Goal: Task Accomplishment & Management: Complete application form

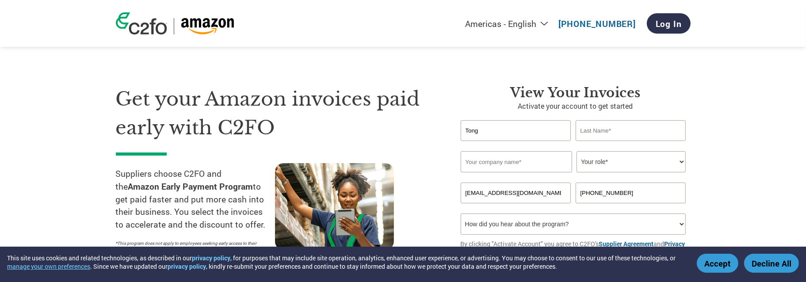
type input "Tong"
type input "Chen"
type input "Likewize Corp"
select select "TREASURER"
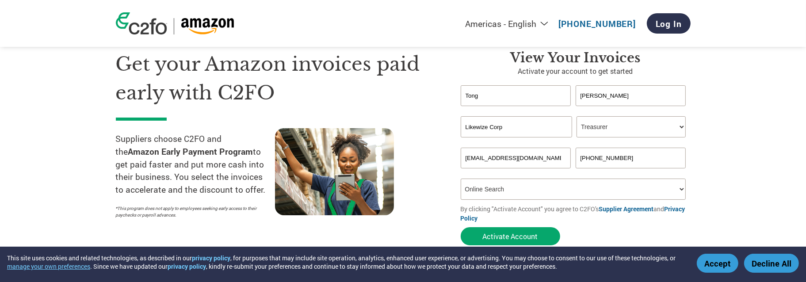
scroll to position [44, 0]
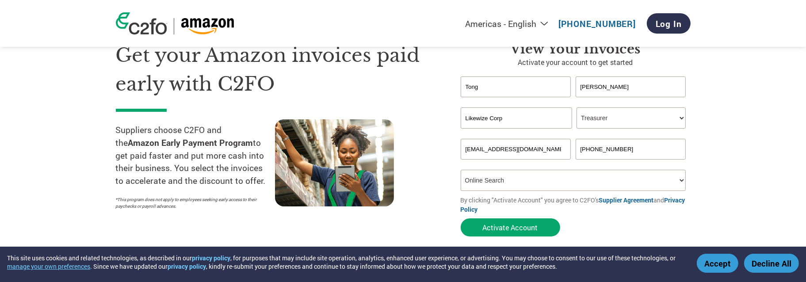
drag, startPoint x: 519, startPoint y: 178, endPoint x: 513, endPoint y: 176, distance: 5.6
click at [513, 176] on select "How did you hear about the program? Received a letter Email Social Media Online…" at bounding box center [573, 180] width 225 height 21
click at [461, 170] on select "How did you hear about the program? Received a letter Email Social Media Online…" at bounding box center [573, 180] width 225 height 21
click at [584, 178] on select "How did you hear about the program? Received a letter Email Social Media Online…" at bounding box center [573, 180] width 225 height 21
select select "Other"
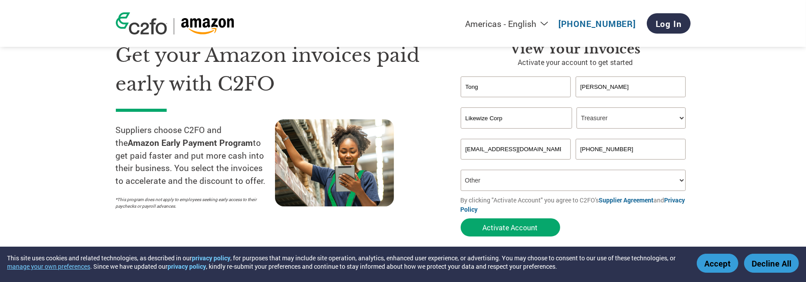
click at [461, 170] on select "How did you hear about the program? Received a letter Email Social Media Online…" at bounding box center [573, 180] width 225 height 21
type input "tong.chen@likewize.com+1.305.921.1328"
click at [633, 152] on input "+1.305.921.1328" at bounding box center [631, 149] width 111 height 21
type input "+1.305.921.1328"
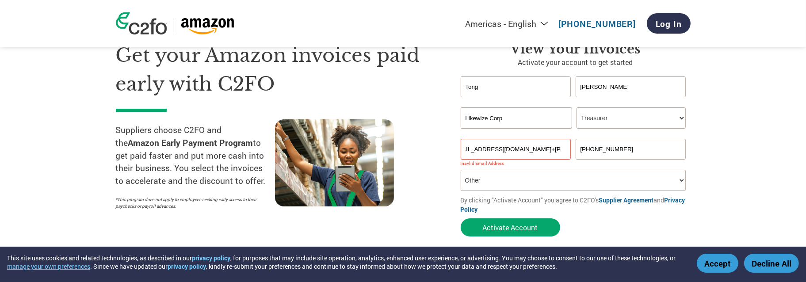
drag, startPoint x: 530, startPoint y: 150, endPoint x: 709, endPoint y: 165, distance: 178.8
click at [709, 165] on section "Get your Amazon invoices paid early with C2FO Suppliers choose C2FO and the Ama…" at bounding box center [403, 131] width 806 height 278
type input "tong.chen@likewize.com"
click at [680, 155] on input "+1.305.921.1328" at bounding box center [631, 149] width 111 height 21
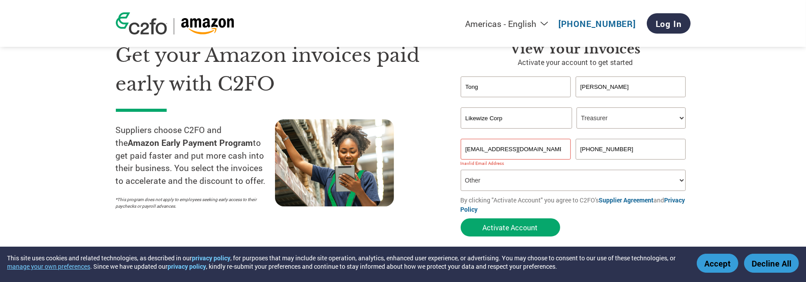
drag, startPoint x: 656, startPoint y: 149, endPoint x: 567, endPoint y: 143, distance: 89.1
click at [567, 143] on div "tong.chen@likewize.com +1.305.921.1328" at bounding box center [576, 149] width 230 height 21
click at [541, 151] on input "tong.chen@likewize.com" at bounding box center [516, 149] width 111 height 21
click at [632, 153] on input "+1.305.921.1328" at bounding box center [631, 149] width 111 height 21
drag, startPoint x: 639, startPoint y: 152, endPoint x: 565, endPoint y: 150, distance: 74.7
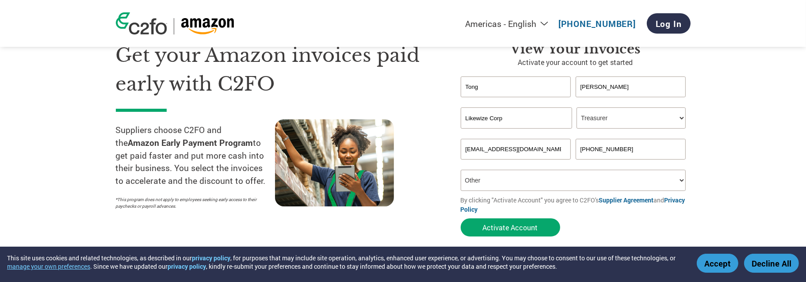
click at [565, 150] on div "tong.chen@likewize.com +1.305.921.1328" at bounding box center [576, 149] width 230 height 21
click at [648, 234] on form "Tong Chen Invalid first name or first name is too long Invalid last name or las…" at bounding box center [576, 158] width 230 height 164
click at [603, 155] on input "3128607678" at bounding box center [631, 149] width 111 height 21
click at [578, 148] on input "3128607678" at bounding box center [631, 149] width 111 height 21
click at [591, 228] on form "Tong Chen Invalid first name or first name is too long Invalid last name or las…" at bounding box center [576, 158] width 230 height 164
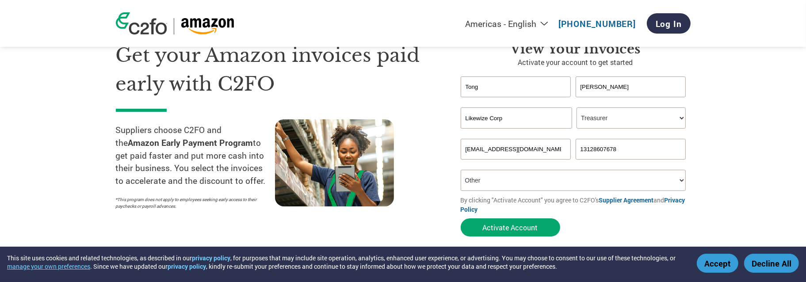
drag, startPoint x: 628, startPoint y: 147, endPoint x: 576, endPoint y: 146, distance: 51.7
click at [576, 146] on input "13128607678" at bounding box center [631, 149] width 111 height 21
type input "3128607678"
click at [616, 226] on form "Tong Chen Invalid first name or first name is too long Invalid last name or las…" at bounding box center [576, 158] width 230 height 164
click at [515, 233] on button "Activate Account" at bounding box center [510, 227] width 99 height 18
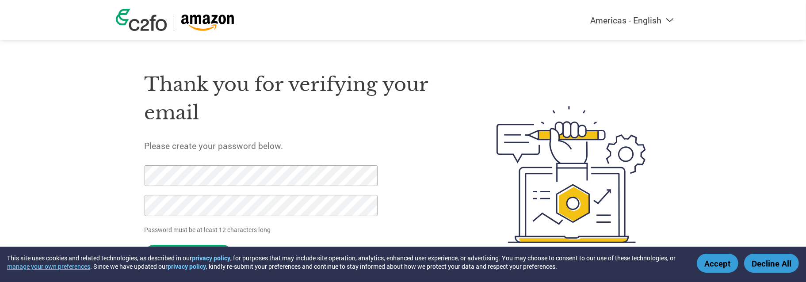
click at [128, 168] on div "Thank you for verifying your email Please create your password below. Password …" at bounding box center [403, 174] width 575 height 234
click at [133, 168] on div "Thank you for verifying your email Please create your password below. Password …" at bounding box center [403, 174] width 575 height 234
click at [404, 147] on h5 "Please create your password below." at bounding box center [300, 145] width 310 height 11
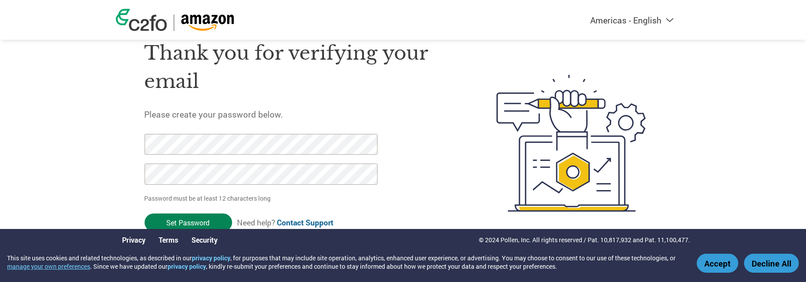
click at [202, 221] on input "Set Password" at bounding box center [189, 223] width 88 height 18
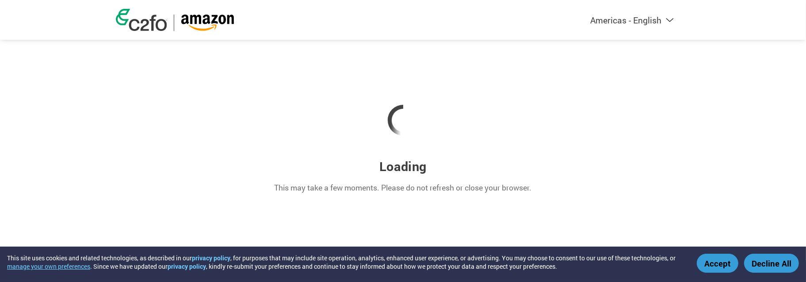
scroll to position [0, 0]
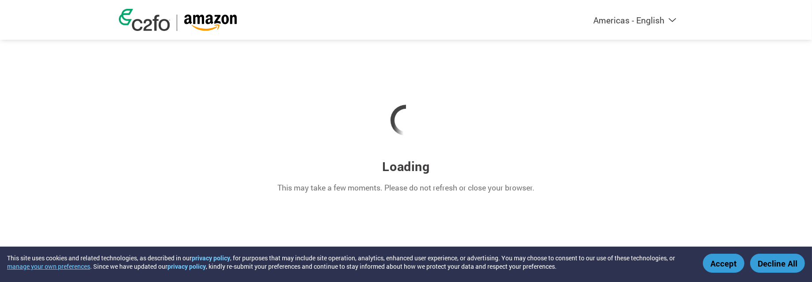
click at [733, 269] on button "Accept" at bounding box center [724, 263] width 42 height 19
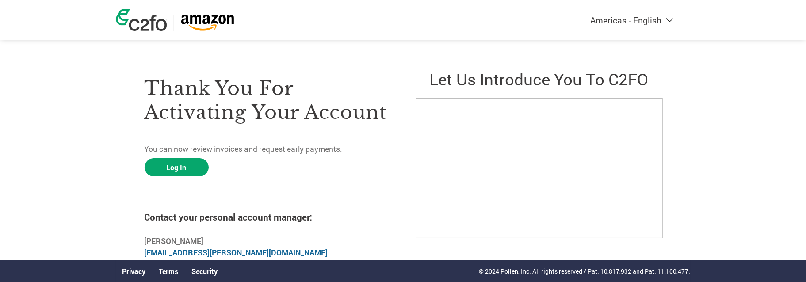
click at [277, 175] on div "Thank you for activating your account You can now review invoices and request e…" at bounding box center [268, 167] width 246 height 221
drag, startPoint x: 188, startPoint y: 164, endPoint x: 195, endPoint y: 164, distance: 6.7
click at [188, 164] on link "Log In" at bounding box center [177, 167] width 64 height 18
